Goal: Information Seeking & Learning: Understand process/instructions

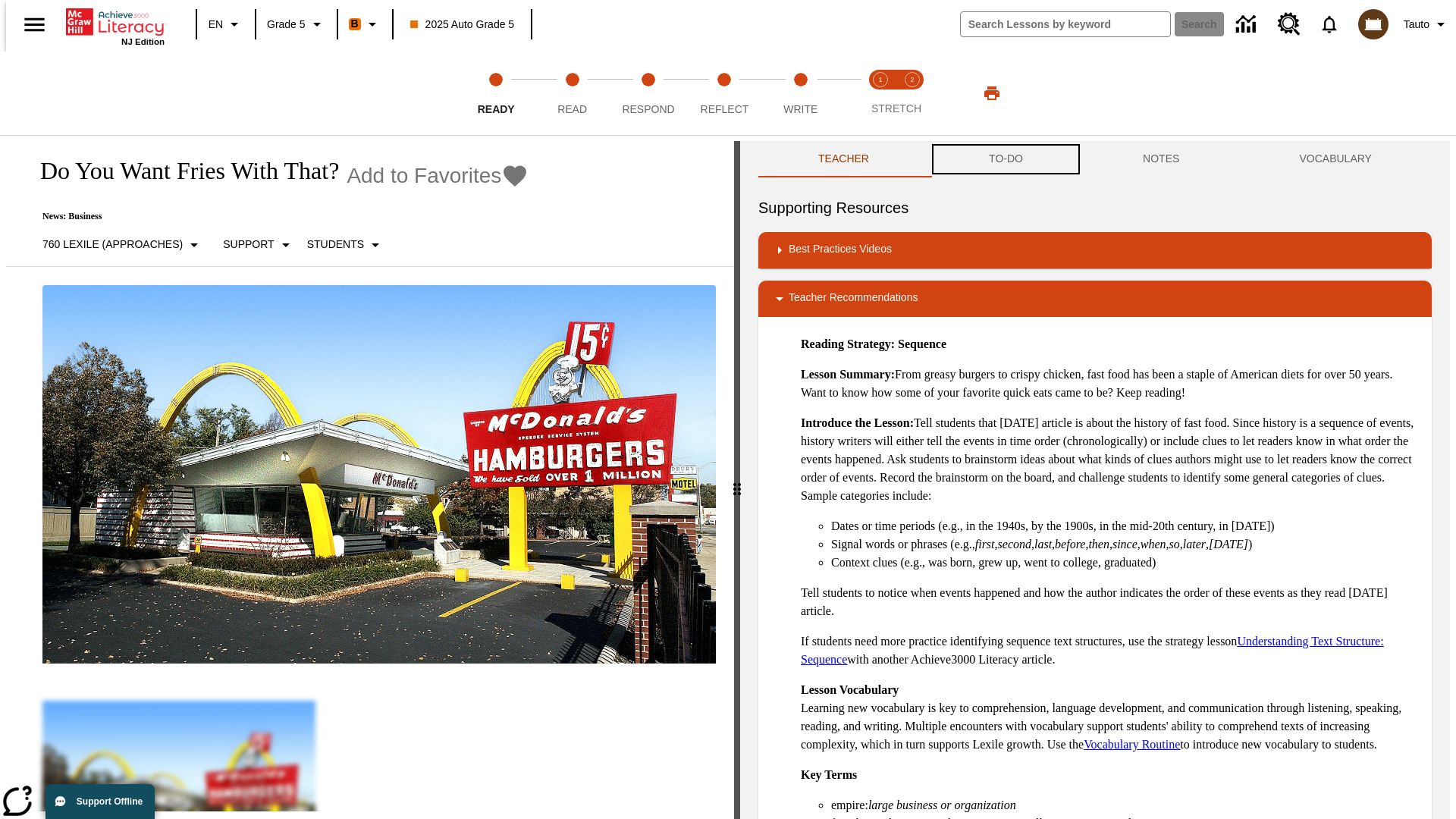
click at [1005, 159] on button "TO-DO" at bounding box center [1005, 159] width 154 height 37
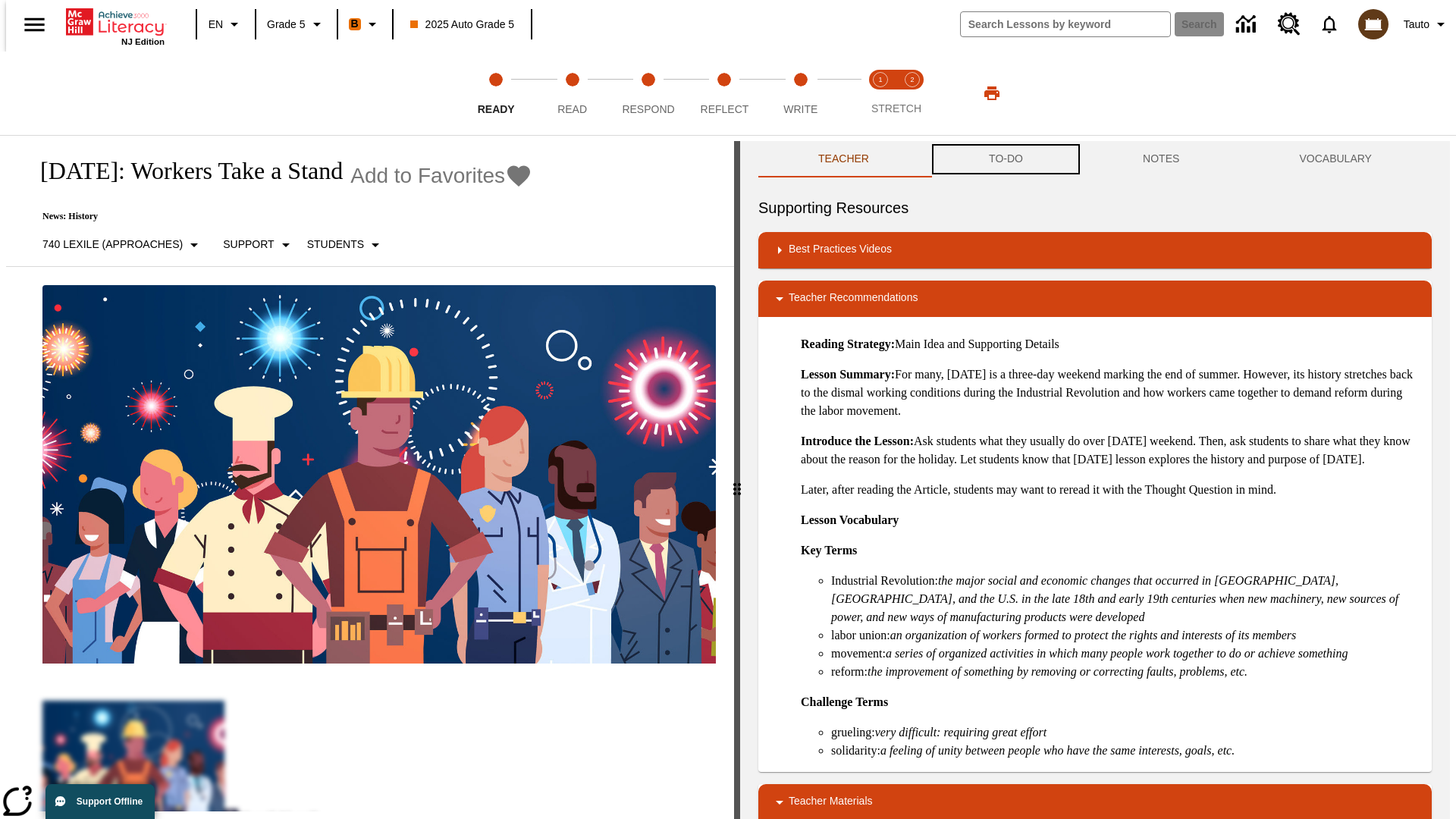
click at [1005, 159] on button "TO-DO" at bounding box center [1005, 159] width 154 height 37
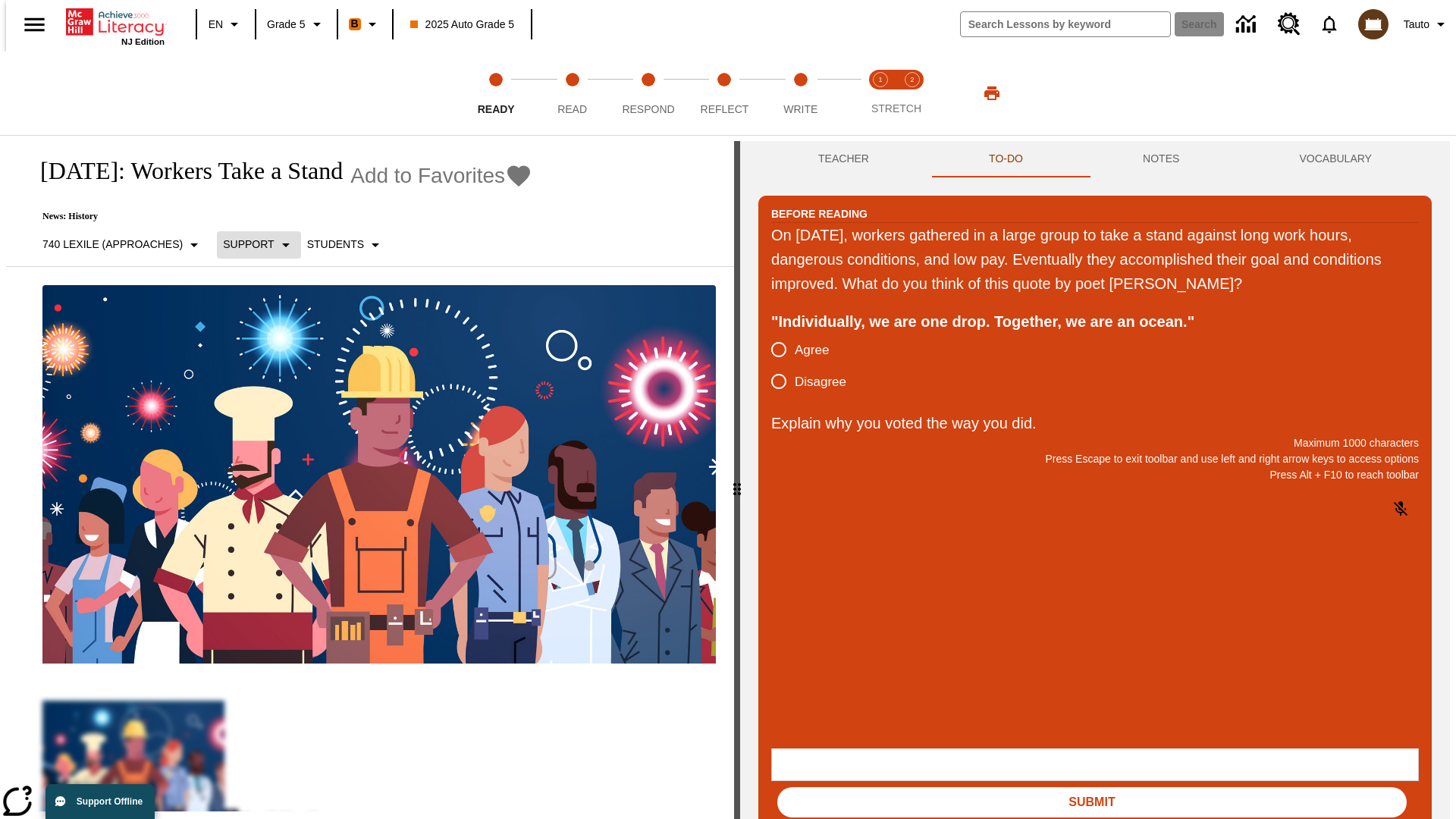
click at [250, 244] on p "Support" at bounding box center [248, 244] width 51 height 15
click at [266, 333] on p "Support" at bounding box center [266, 333] width 90 height 15
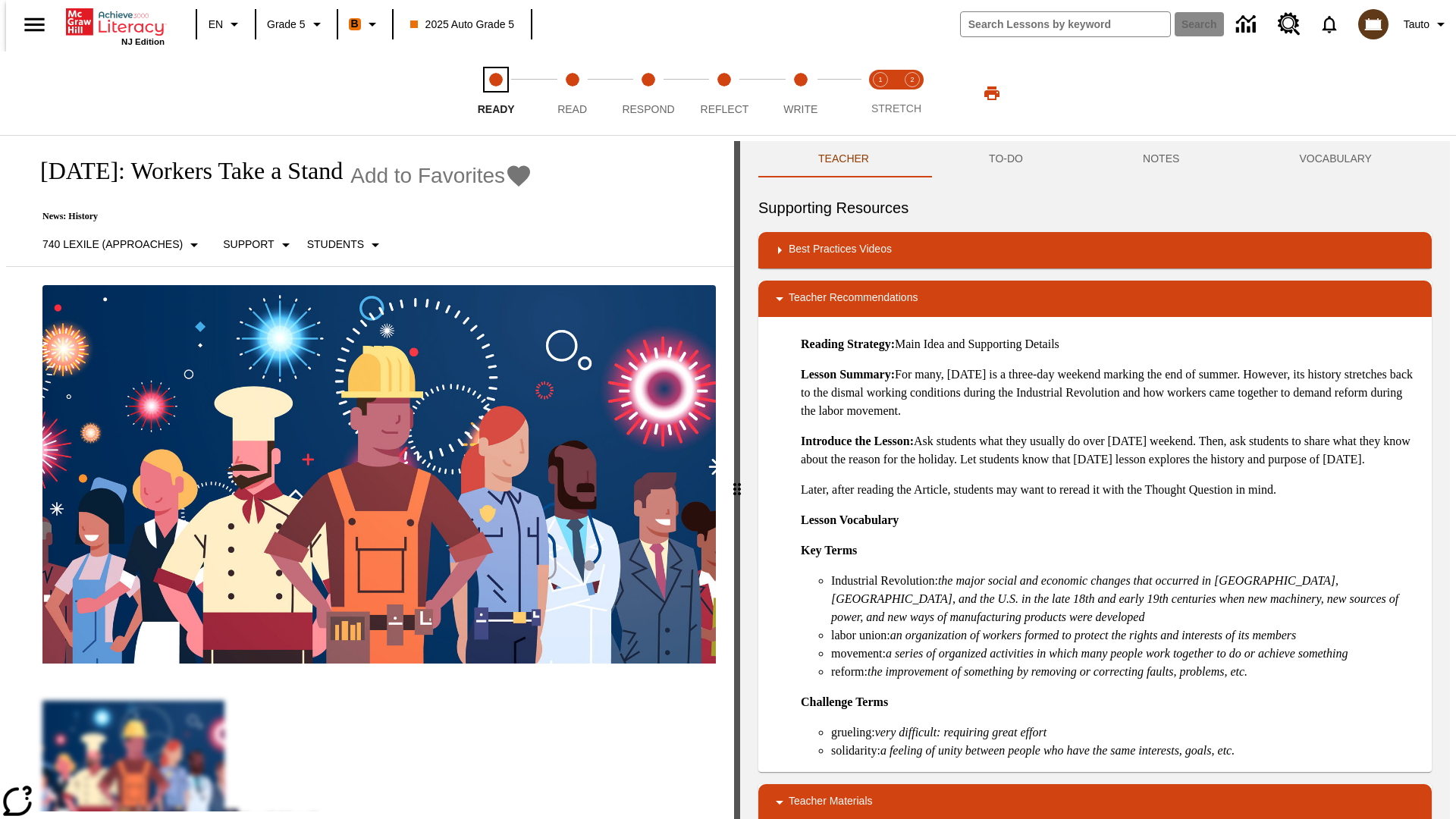
click at [496, 94] on span "Ready" at bounding box center [496, 103] width 37 height 27
click at [1005, 159] on button "TO-DO" at bounding box center [1005, 159] width 154 height 37
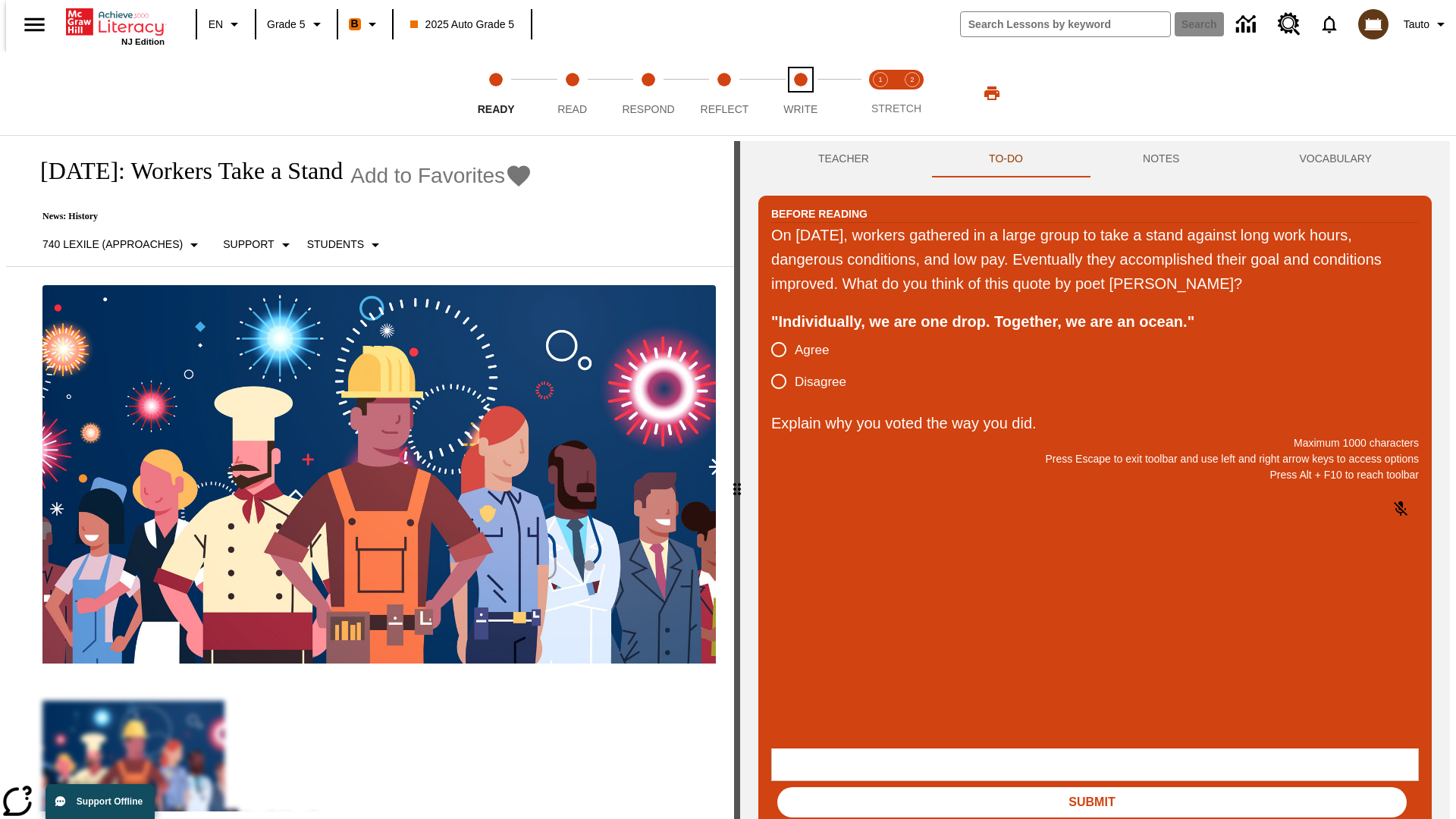
click at [800, 94] on span "Write" at bounding box center [799, 103] width 34 height 27
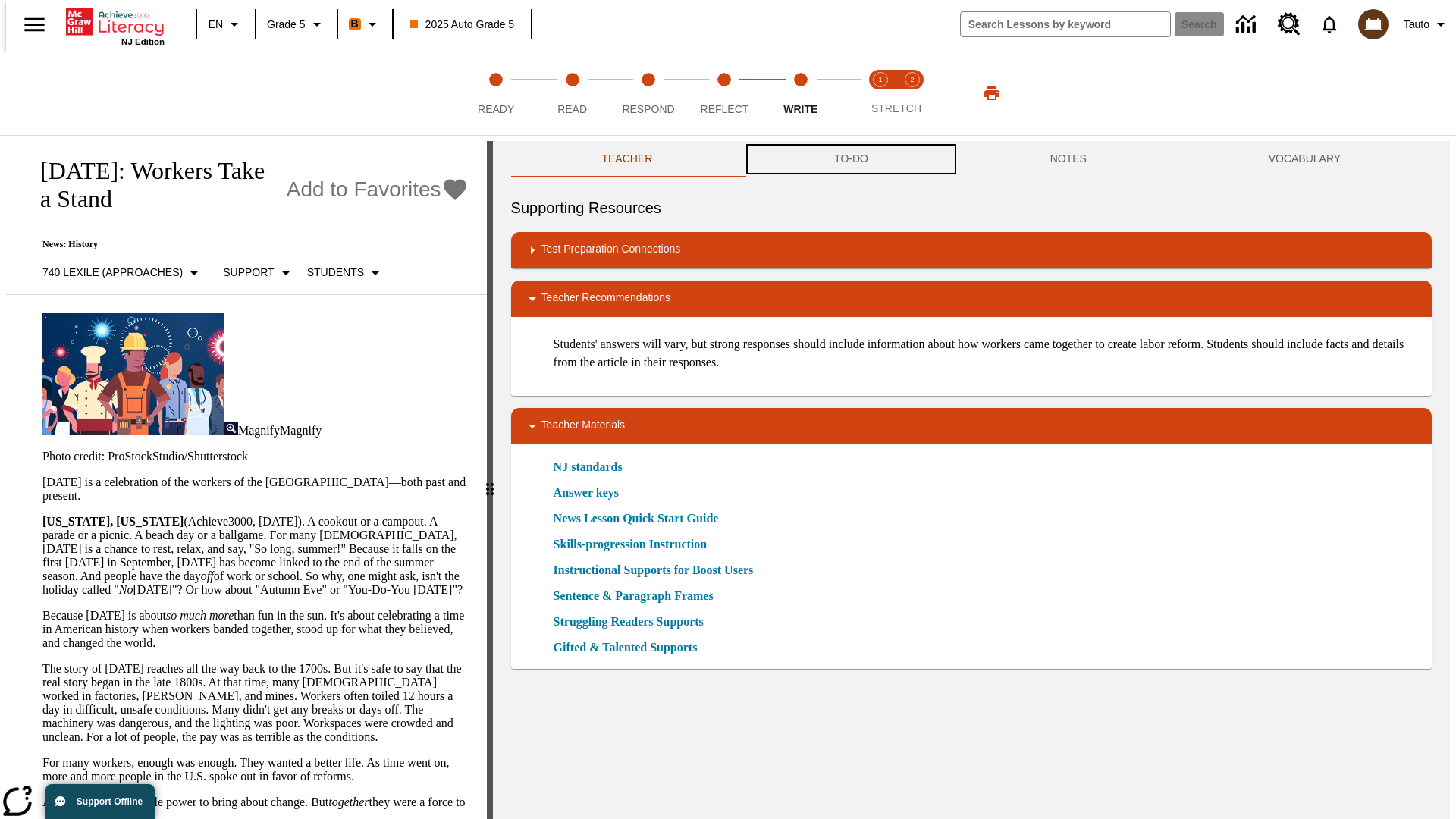
scroll to position [1, 0]
